Goal: Transaction & Acquisition: Purchase product/service

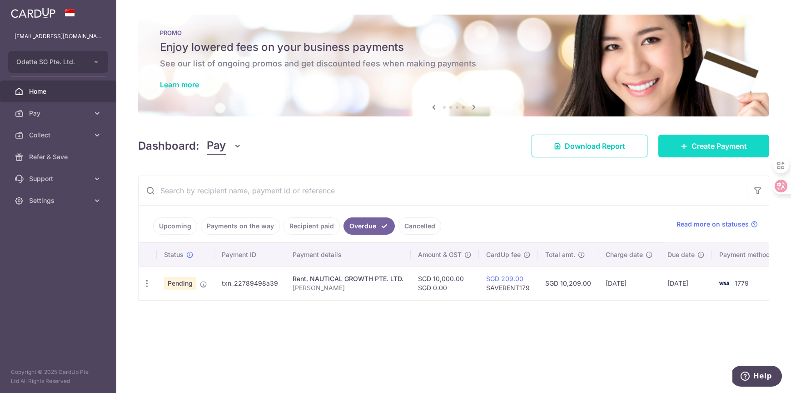
click at [704, 148] on span "Create Payment" at bounding box center [719, 145] width 55 height 11
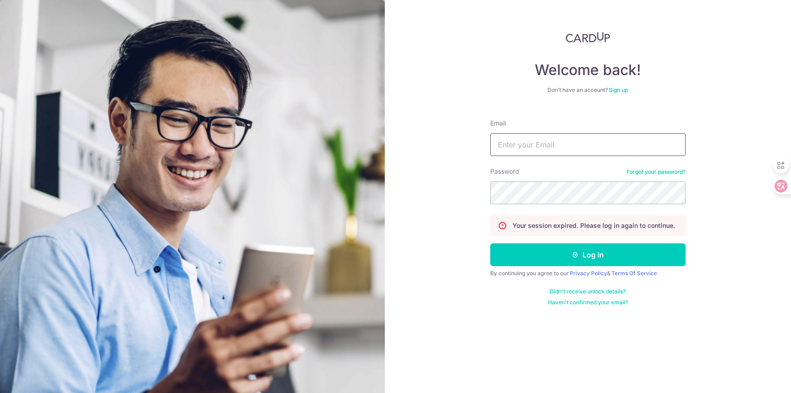
click at [564, 143] on input "Email" at bounding box center [587, 144] width 195 height 23
type input "hello@odette.sg"
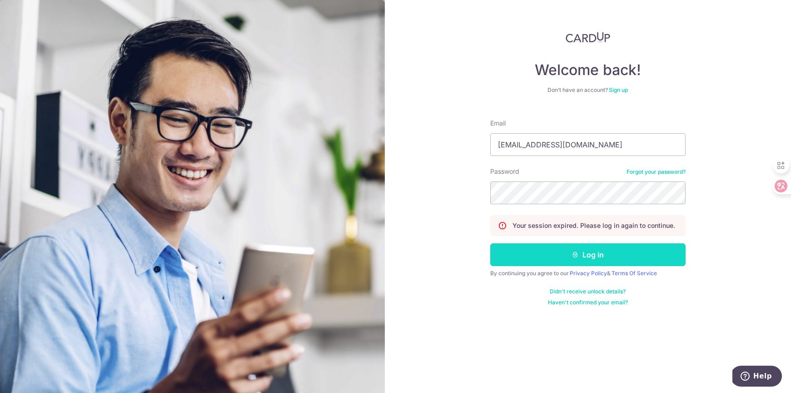
click at [553, 250] on button "Log in" at bounding box center [587, 254] width 195 height 23
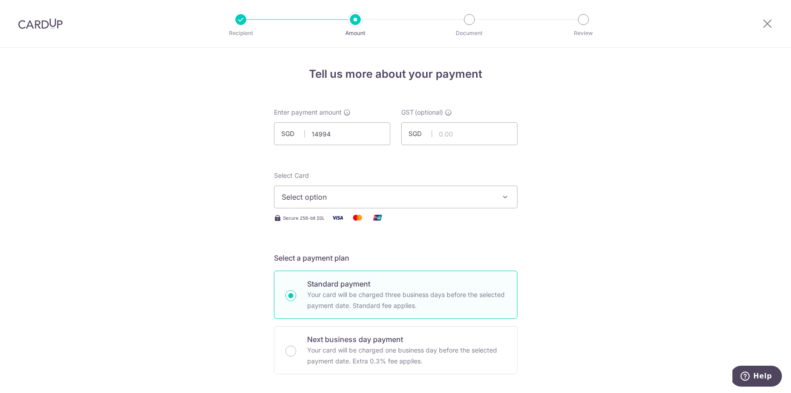
type input "14,994.00"
click at [319, 194] on span "Select option" at bounding box center [388, 196] width 212 height 11
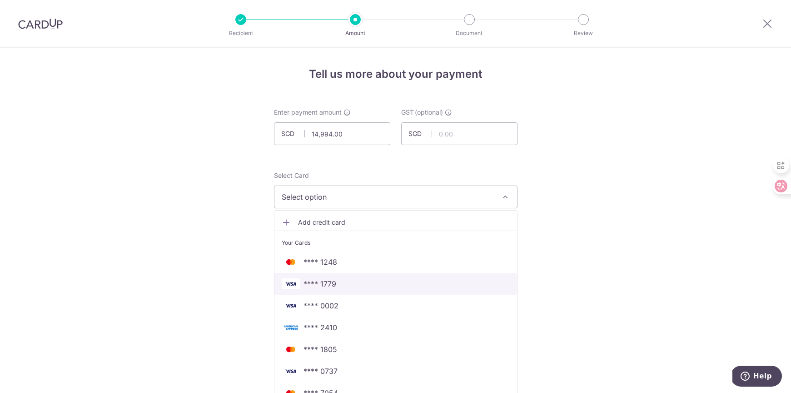
click at [328, 284] on span "**** 1779" at bounding box center [320, 283] width 33 height 11
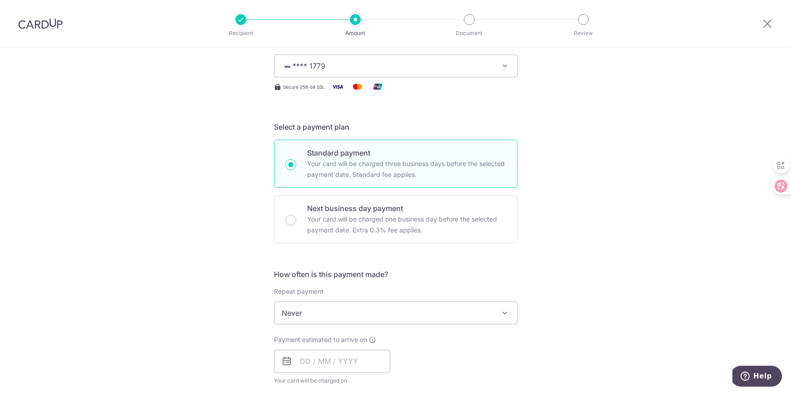
scroll to position [130, 0]
click at [291, 222] on input "Next business day payment Your card will be charged one business day before the…" at bounding box center [290, 220] width 11 height 11
radio input "true"
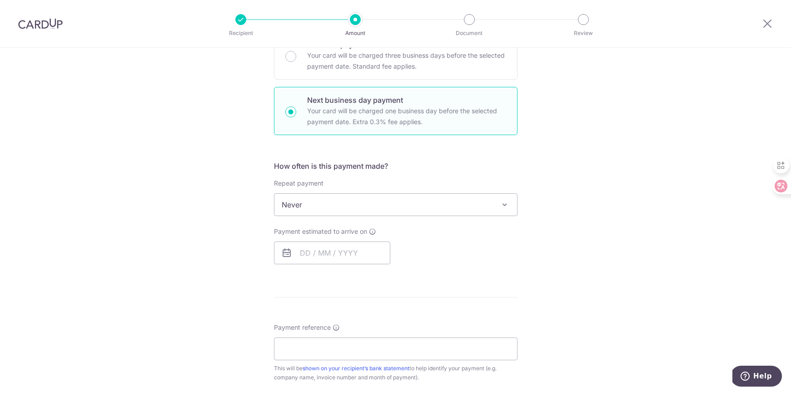
scroll to position [269, 0]
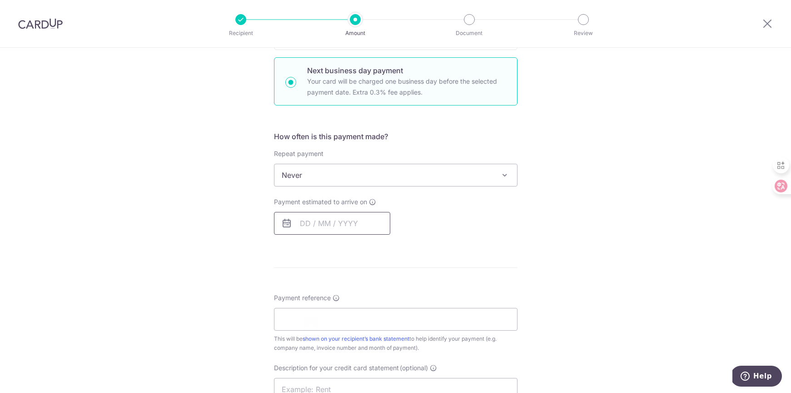
click at [307, 216] on input "text" at bounding box center [332, 223] width 116 height 23
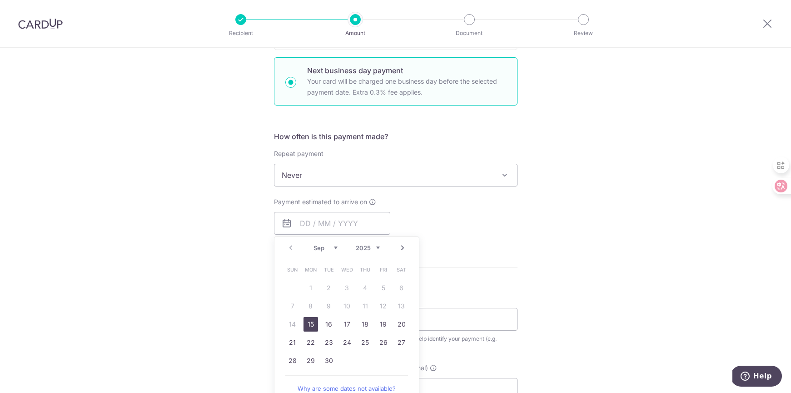
click at [308, 321] on link "15" at bounding box center [311, 324] width 15 height 15
type input "15/09/2025"
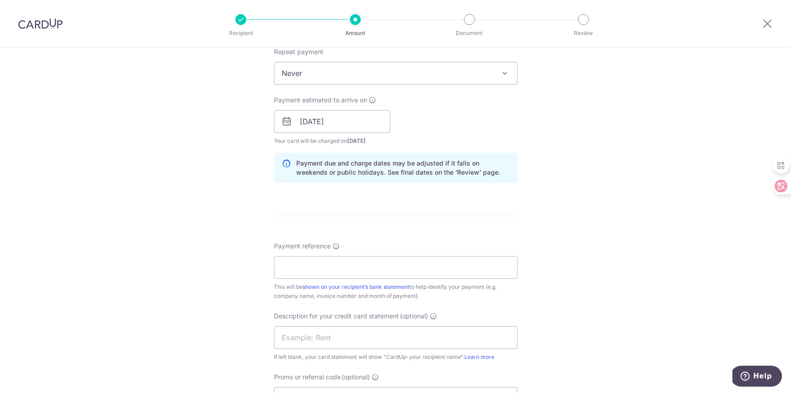
scroll to position [374, 0]
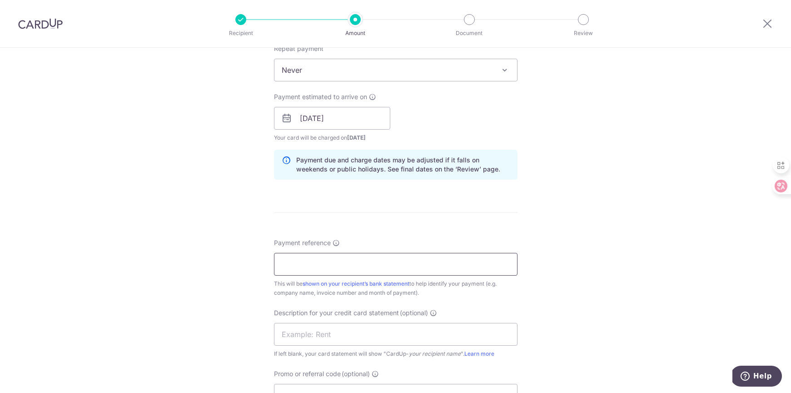
click at [326, 263] on input "Payment reference" at bounding box center [396, 264] width 244 height 23
type input "Stock"
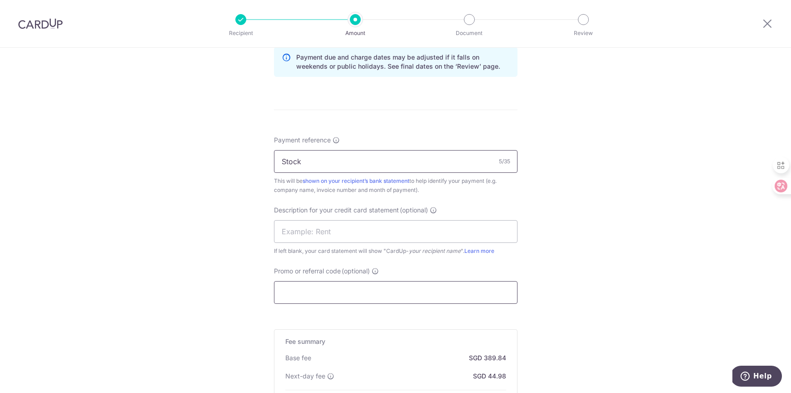
scroll to position [478, 0]
click at [321, 295] on input "Promo or referral code (optional)" at bounding box center [396, 290] width 244 height 23
paste input "BOFF185"
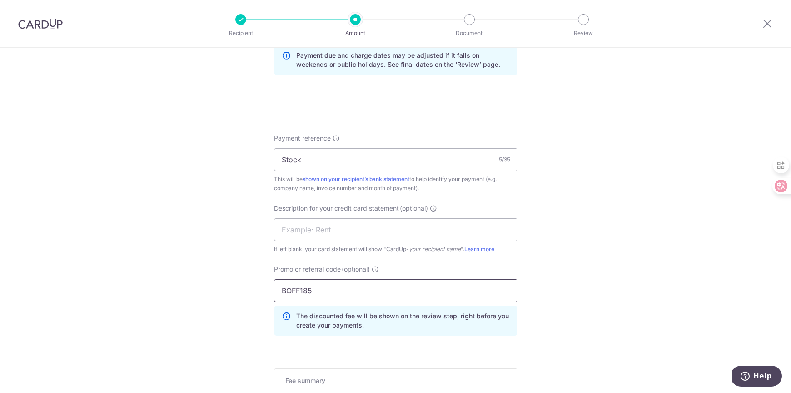
type input "BOFF185"
click at [177, 255] on div "Tell us more about your payment Enter payment amount SGD 14,994.00 14994.00 GST…" at bounding box center [395, 72] width 791 height 1005
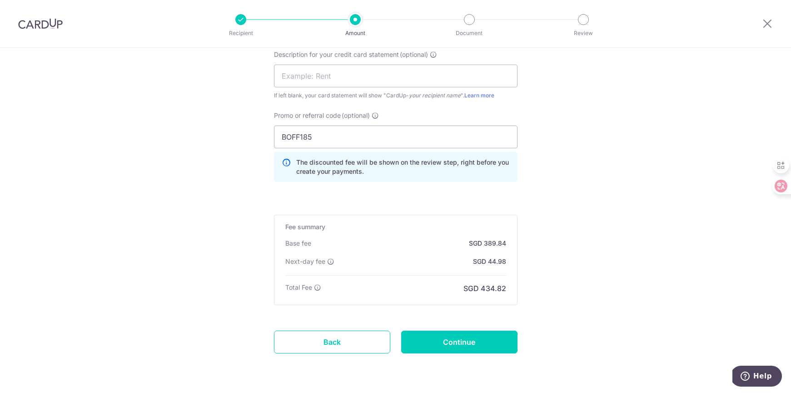
scroll to position [647, 0]
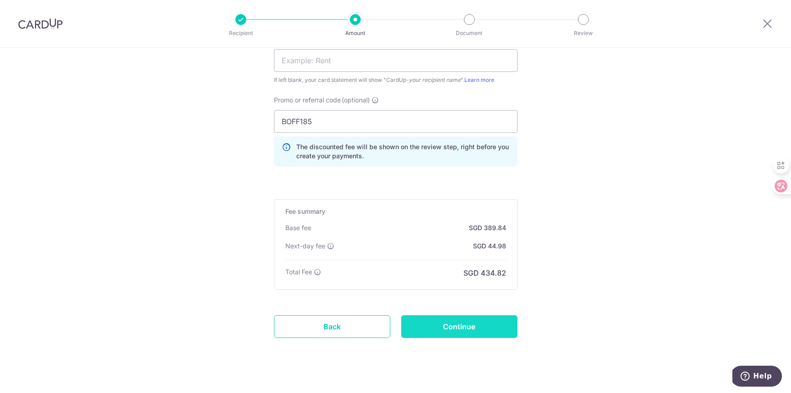
click at [427, 319] on input "Continue" at bounding box center [459, 326] width 116 height 23
type input "Create Schedule"
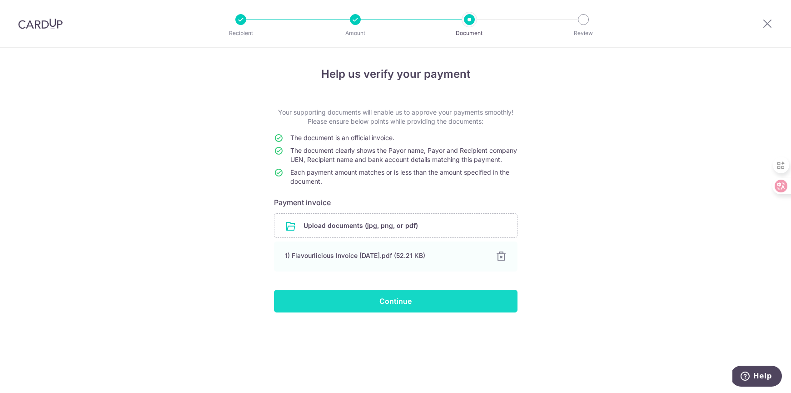
click at [293, 306] on input "Continue" at bounding box center [396, 300] width 244 height 23
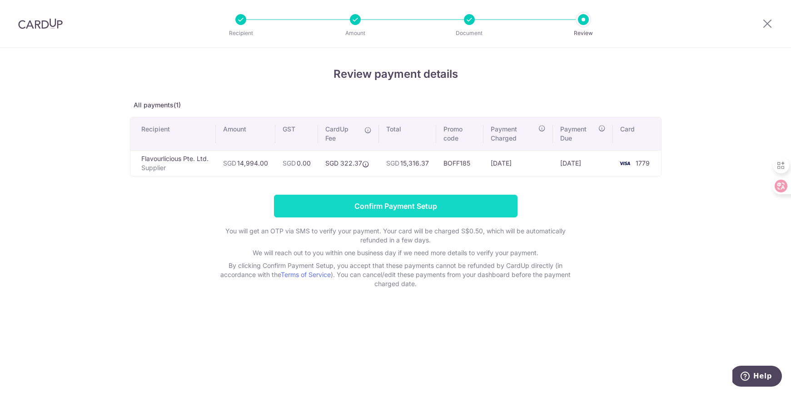
click at [313, 199] on input "Confirm Payment Setup" at bounding box center [396, 206] width 244 height 23
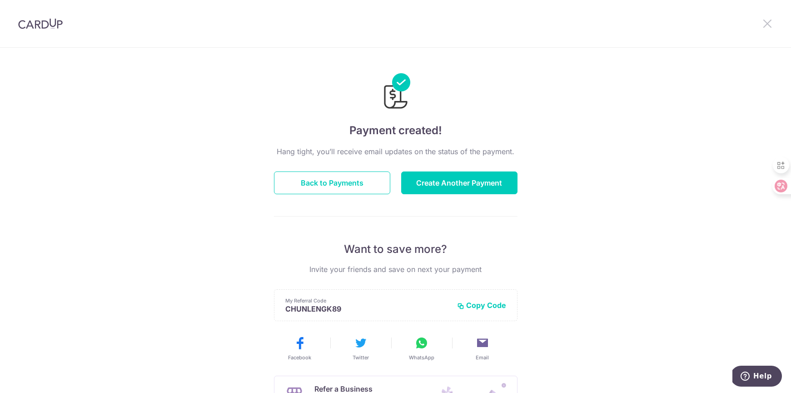
click at [766, 27] on icon at bounding box center [767, 23] width 11 height 11
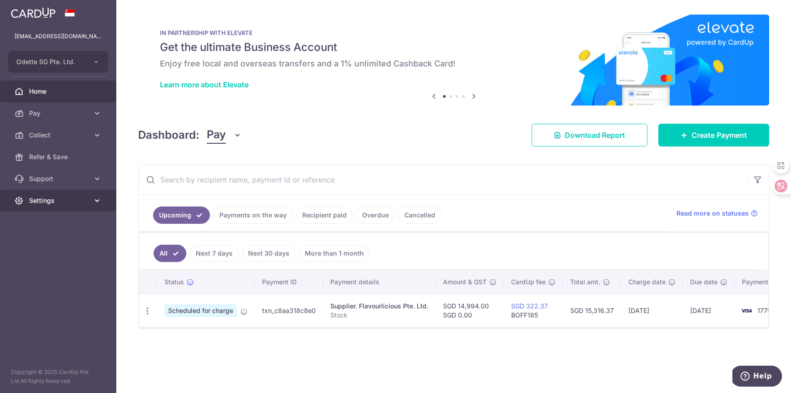
click at [41, 199] on span "Settings" at bounding box center [59, 200] width 60 height 9
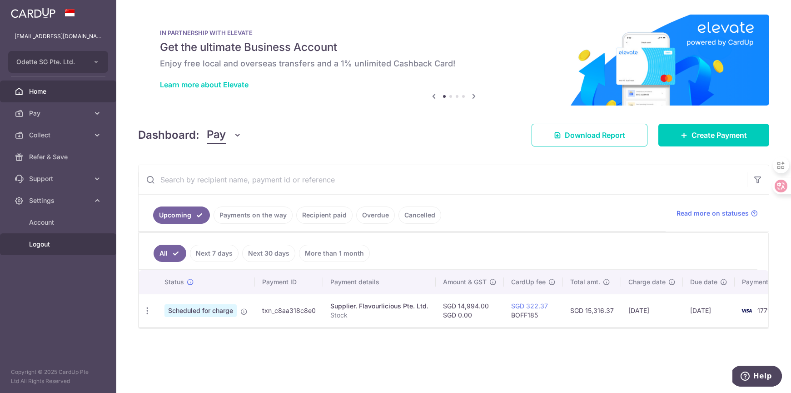
click at [40, 242] on span "Logout" at bounding box center [59, 243] width 60 height 9
